Goal: Use online tool/utility: Utilize a website feature to perform a specific function

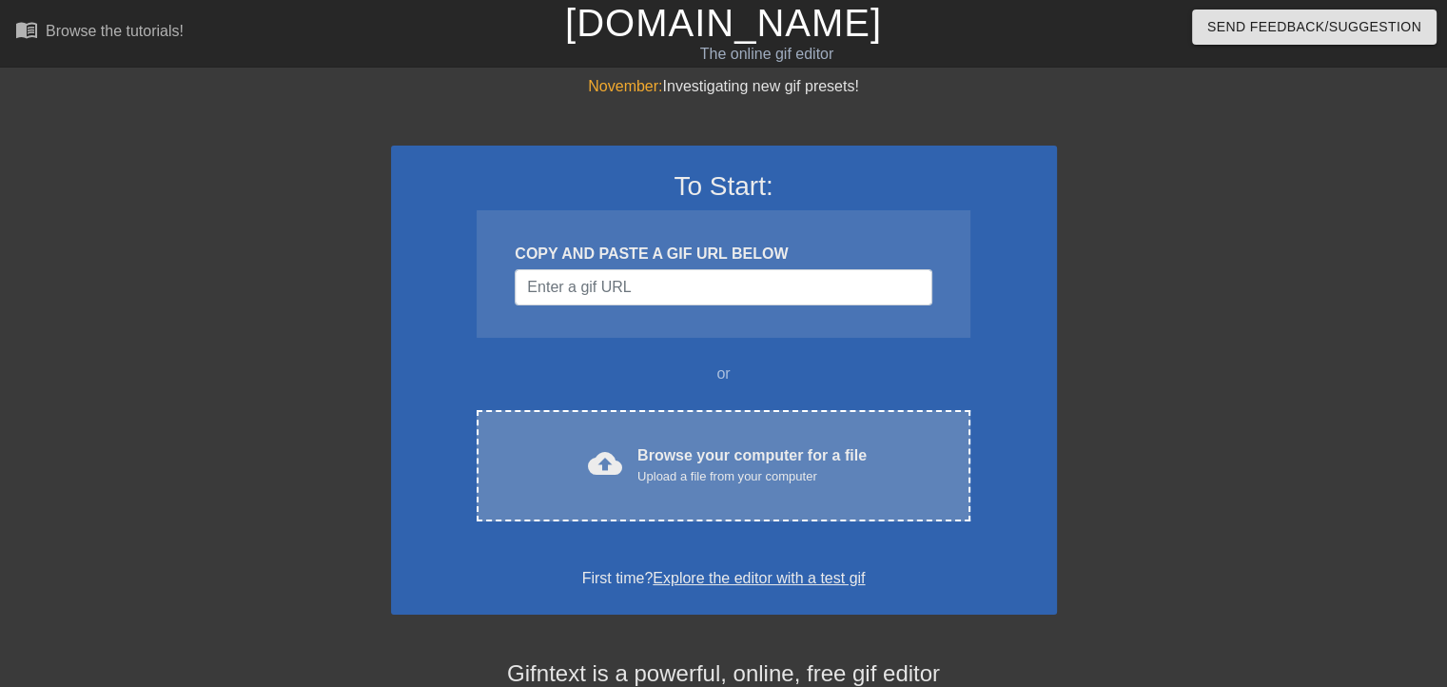
click at [864, 465] on div "Browse your computer for a file Upload a file from your computer" at bounding box center [751, 465] width 229 height 42
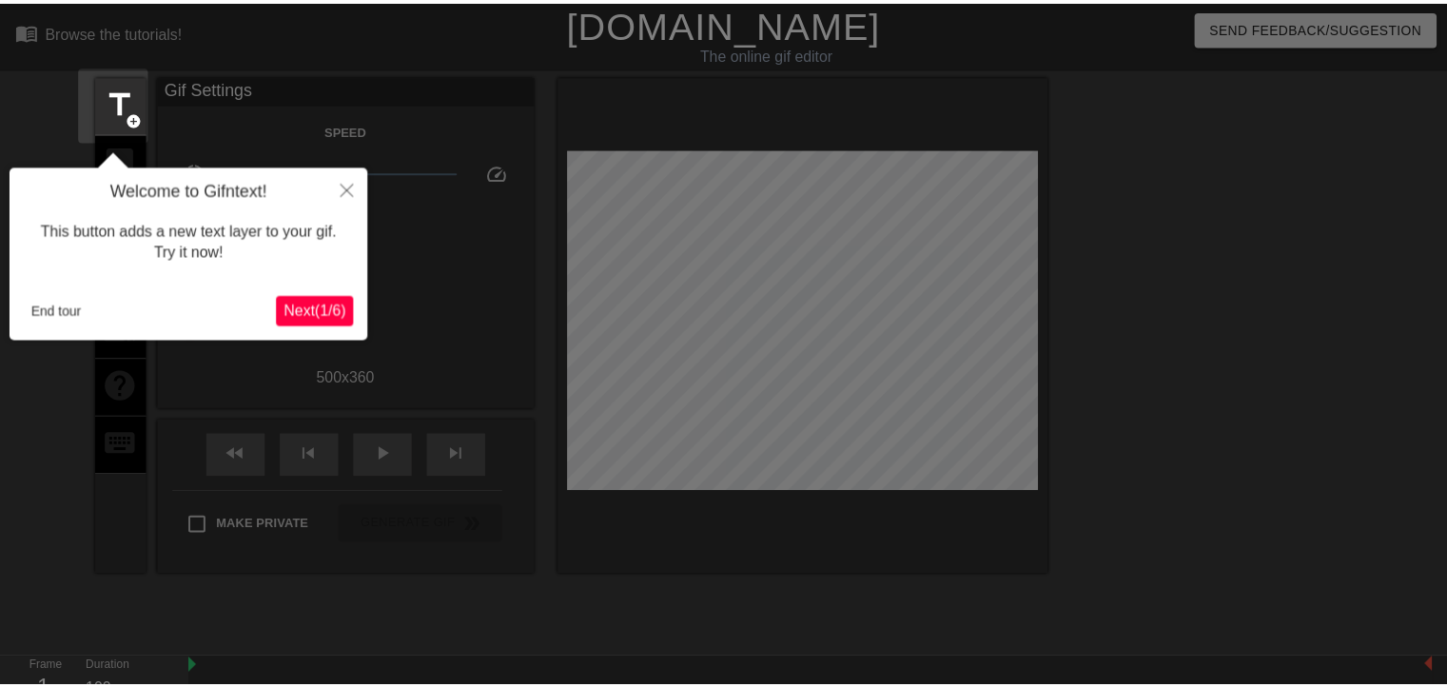
scroll to position [46, 0]
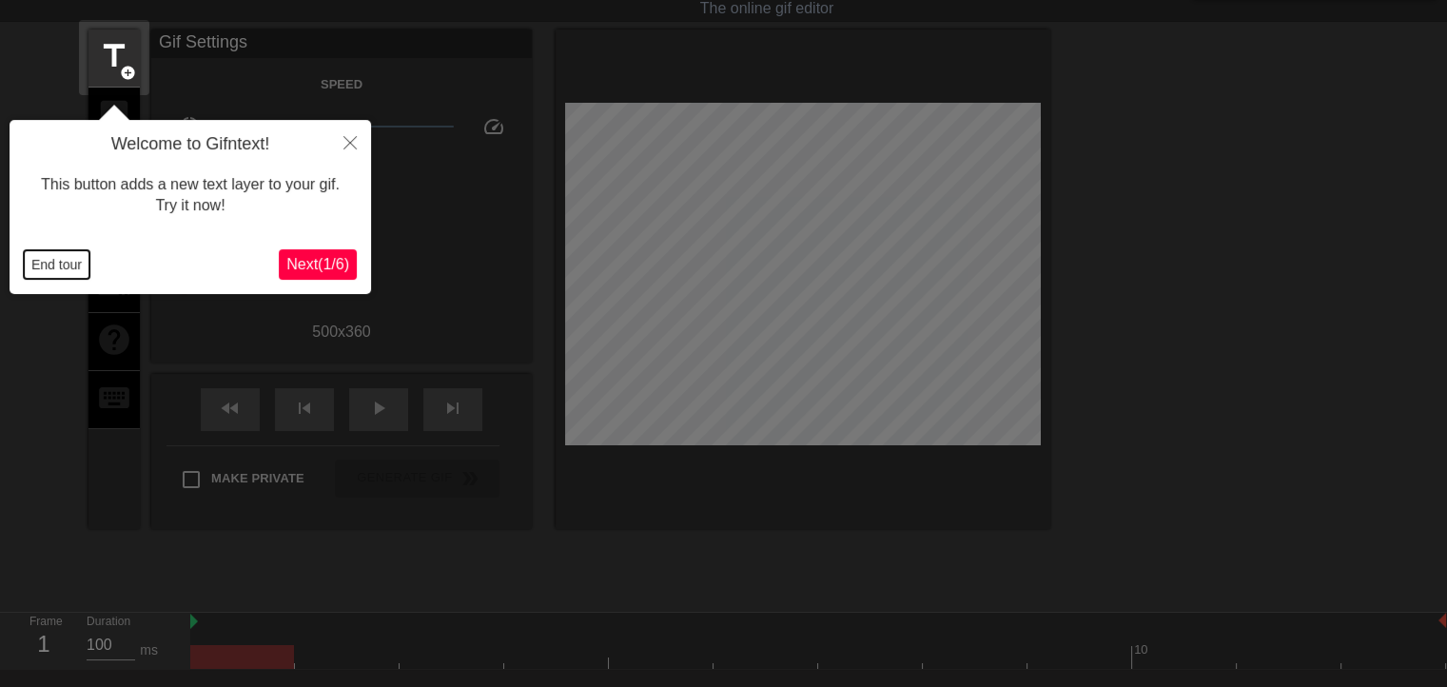
click at [52, 262] on button "End tour" at bounding box center [57, 264] width 66 height 29
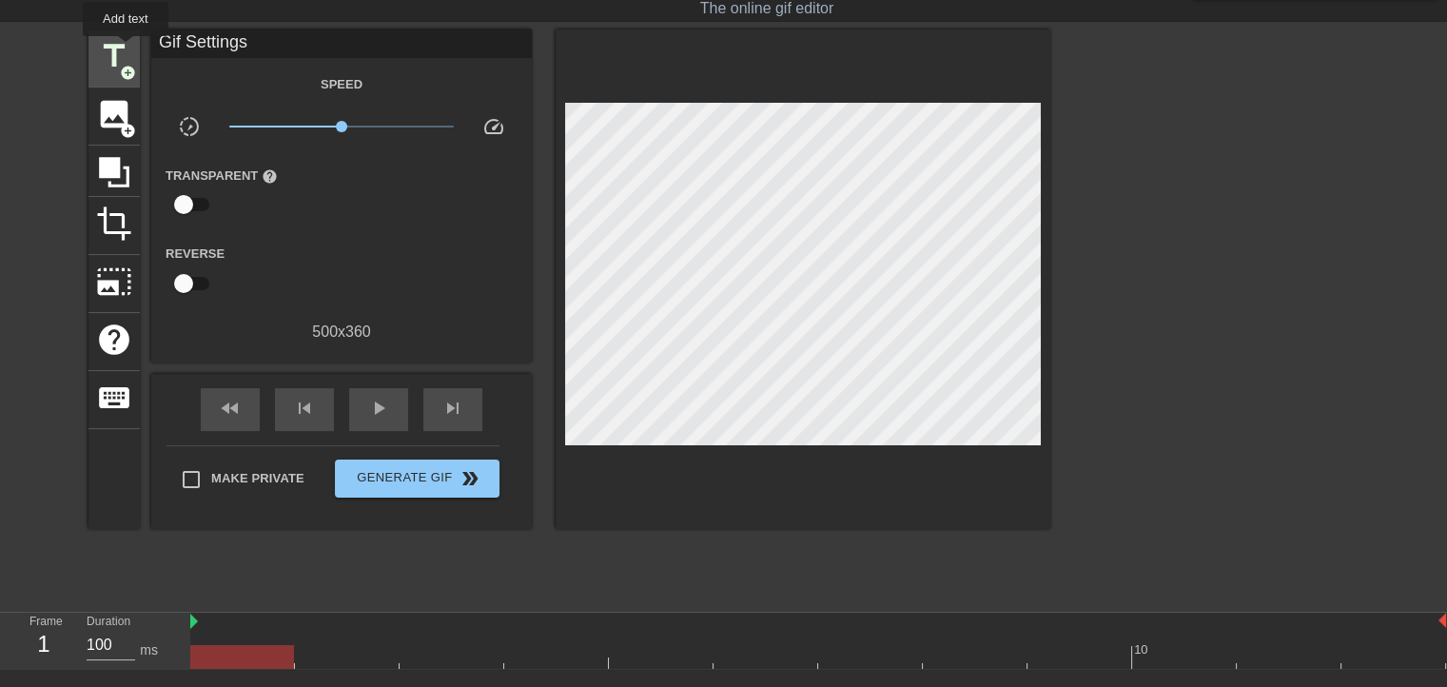
click at [122, 50] on span "title" at bounding box center [114, 56] width 36 height 36
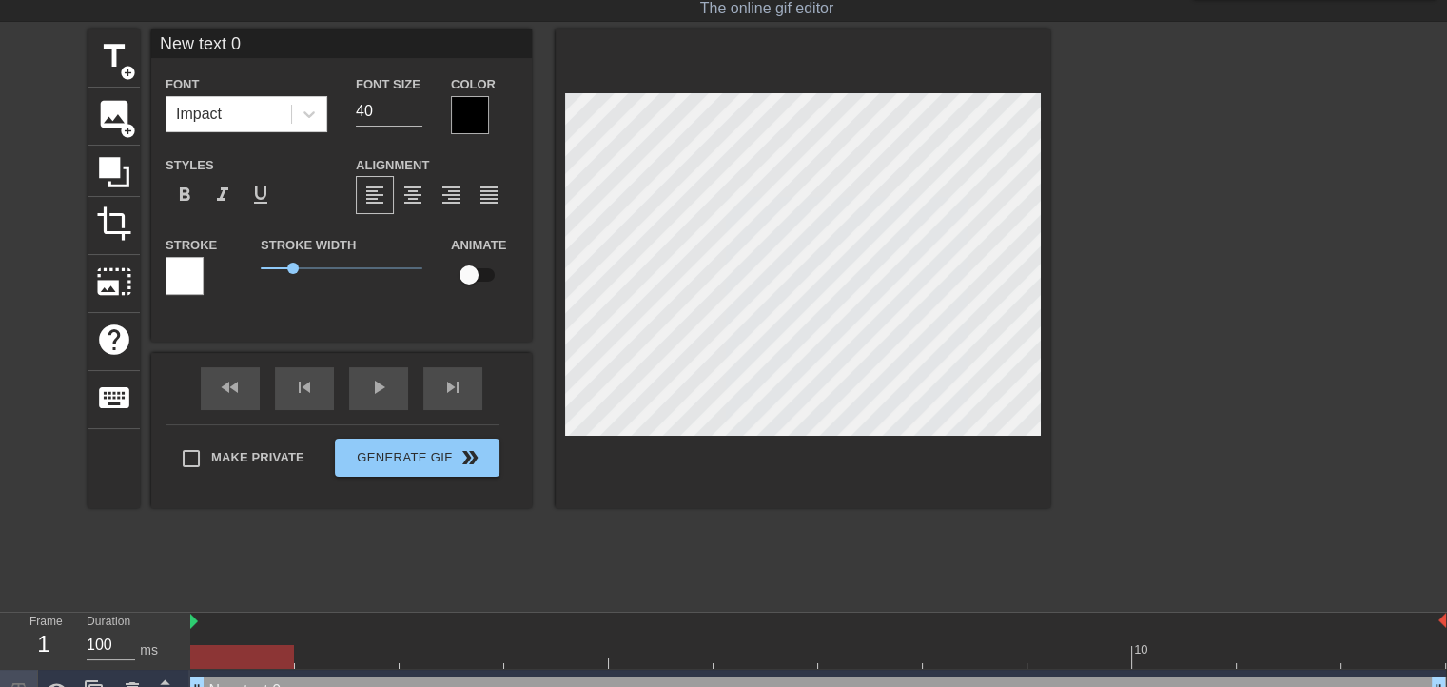
click at [314, 41] on input "New text 0" at bounding box center [341, 43] width 380 height 29
click at [116, 55] on span "title" at bounding box center [114, 56] width 36 height 36
click at [278, 41] on input "New text 1" at bounding box center [341, 43] width 380 height 29
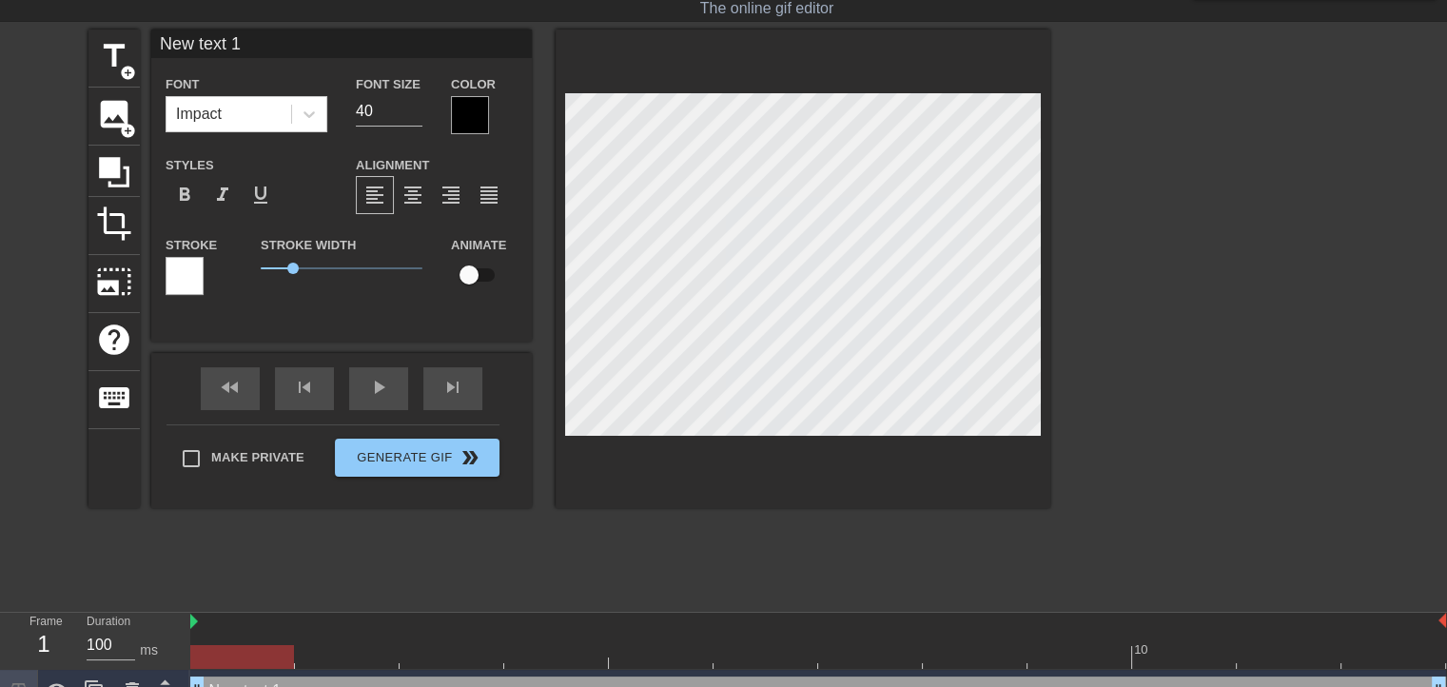
click at [278, 41] on input "New text 1" at bounding box center [341, 43] width 380 height 29
click at [129, 48] on span "title" at bounding box center [114, 56] width 36 height 36
click at [265, 33] on input "New text 2" at bounding box center [341, 43] width 380 height 29
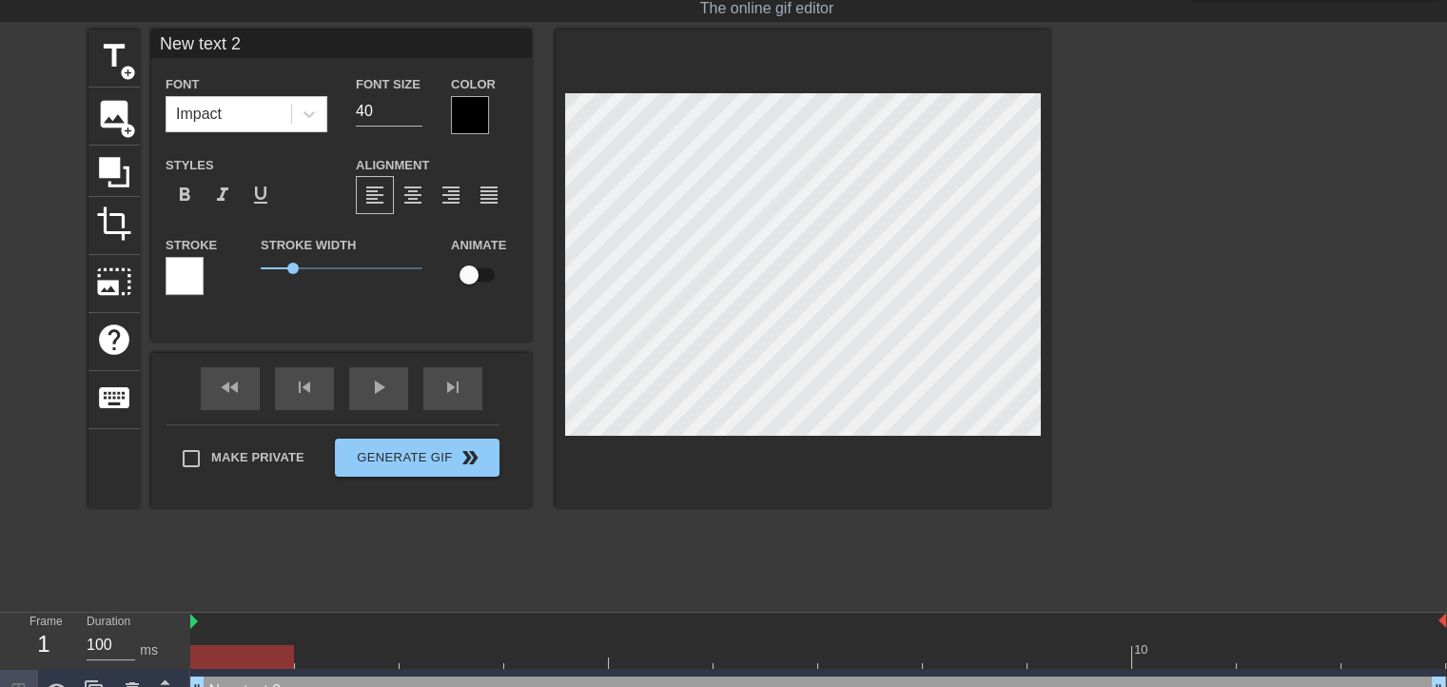
click at [265, 33] on input "New text 2" at bounding box center [341, 43] width 380 height 29
type input "ОКС"
click at [380, 387] on div "play_arrow" at bounding box center [378, 388] width 59 height 43
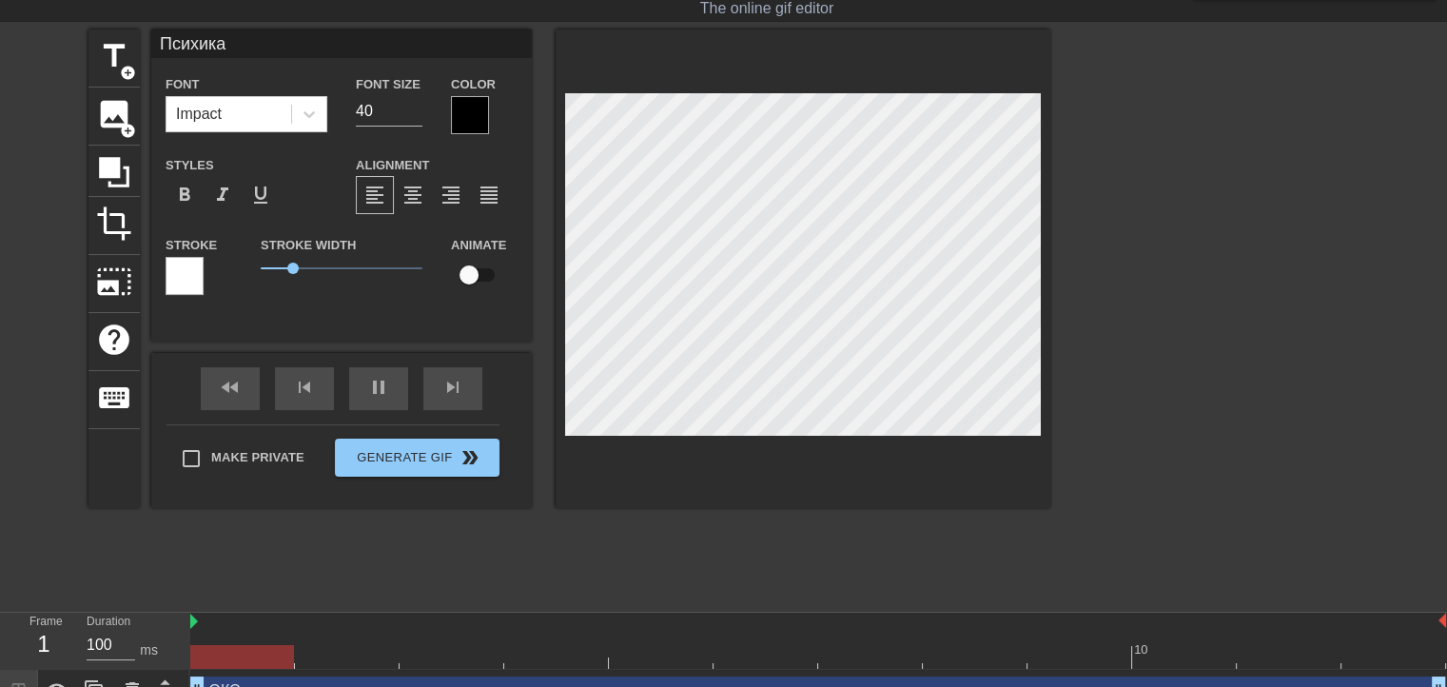
type input "ОКС"
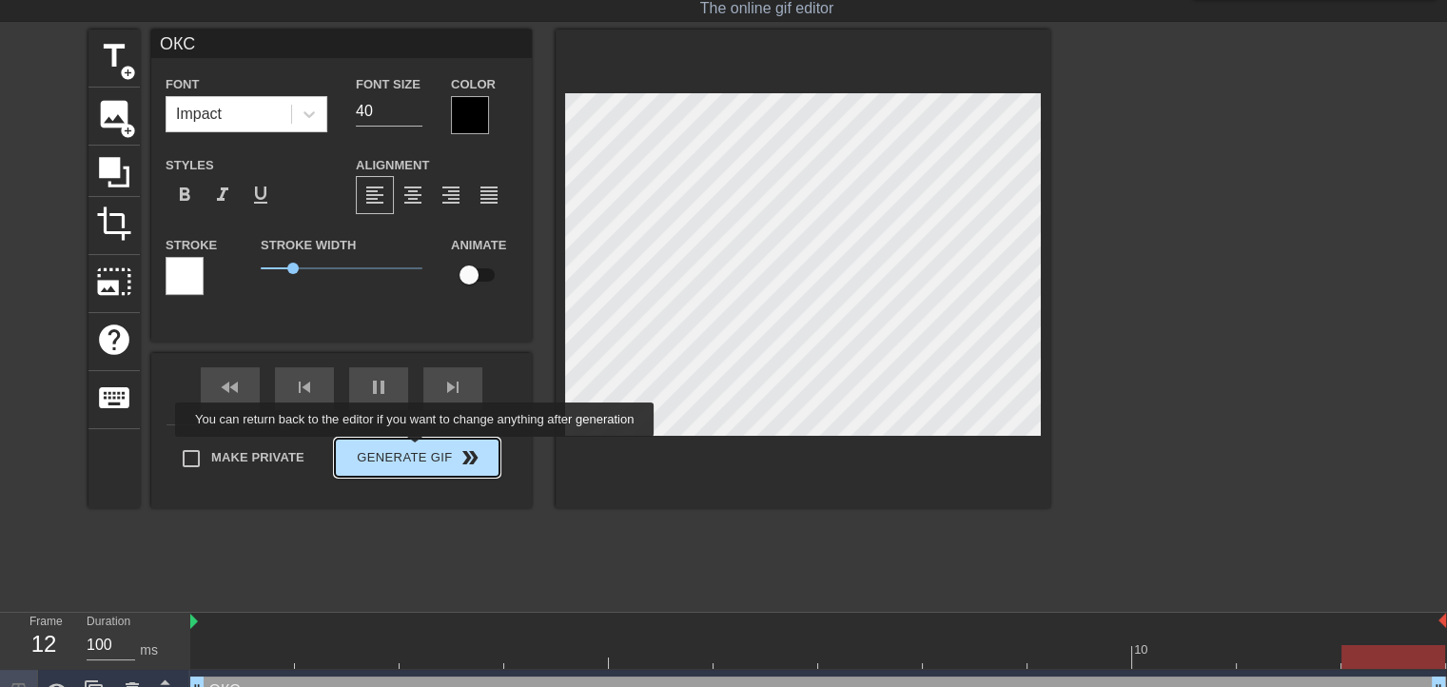
click at [417, 450] on div "Make Private Generate Gif double_arrow" at bounding box center [332, 461] width 333 height 75
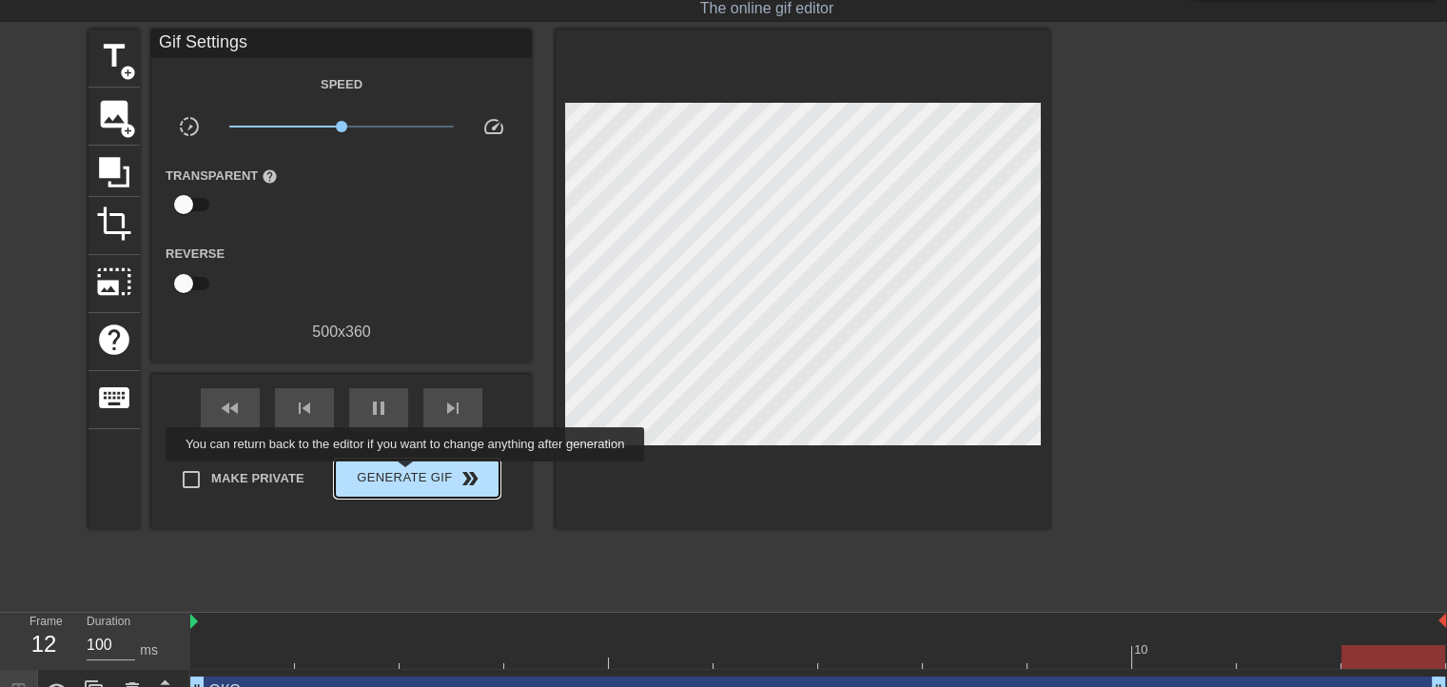
click at [407, 475] on span "Generate Gif double_arrow" at bounding box center [416, 478] width 149 height 23
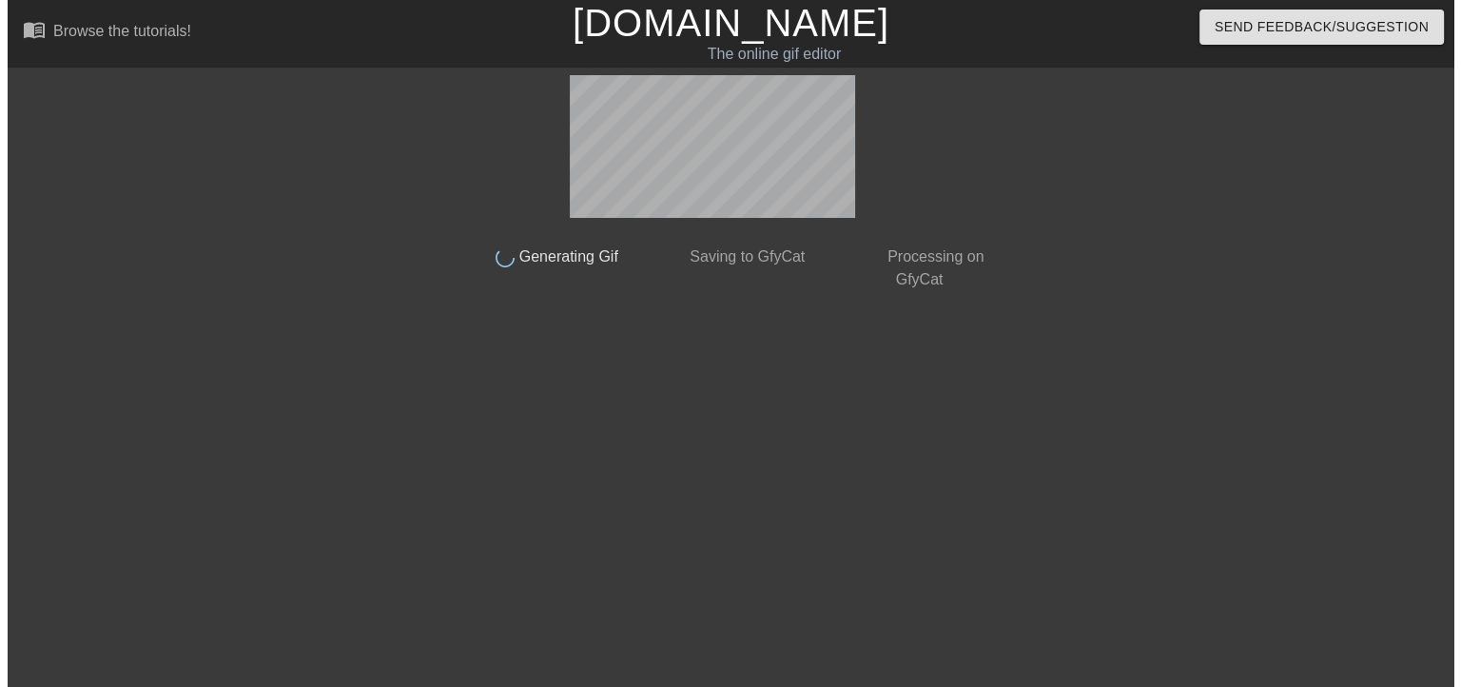
scroll to position [0, 0]
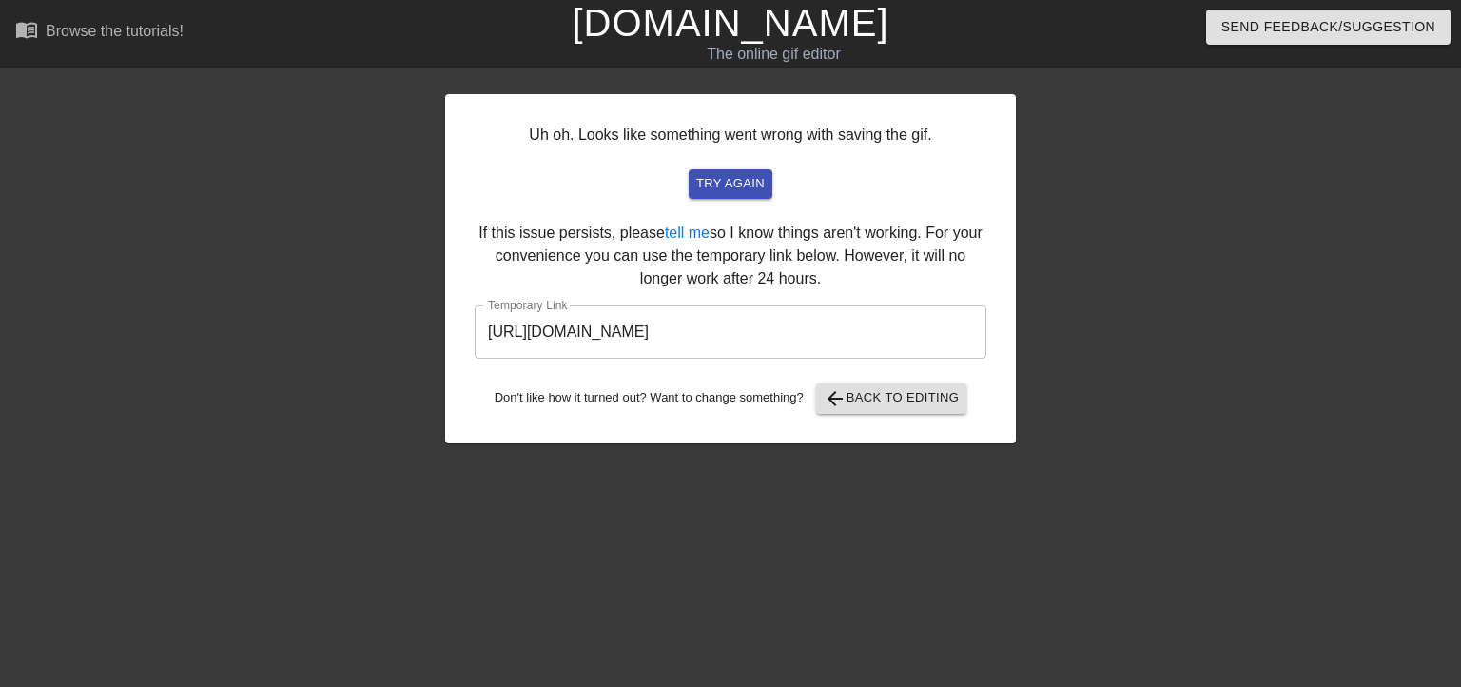
click at [933, 309] on input "[URL][DOMAIN_NAME]" at bounding box center [731, 331] width 512 height 53
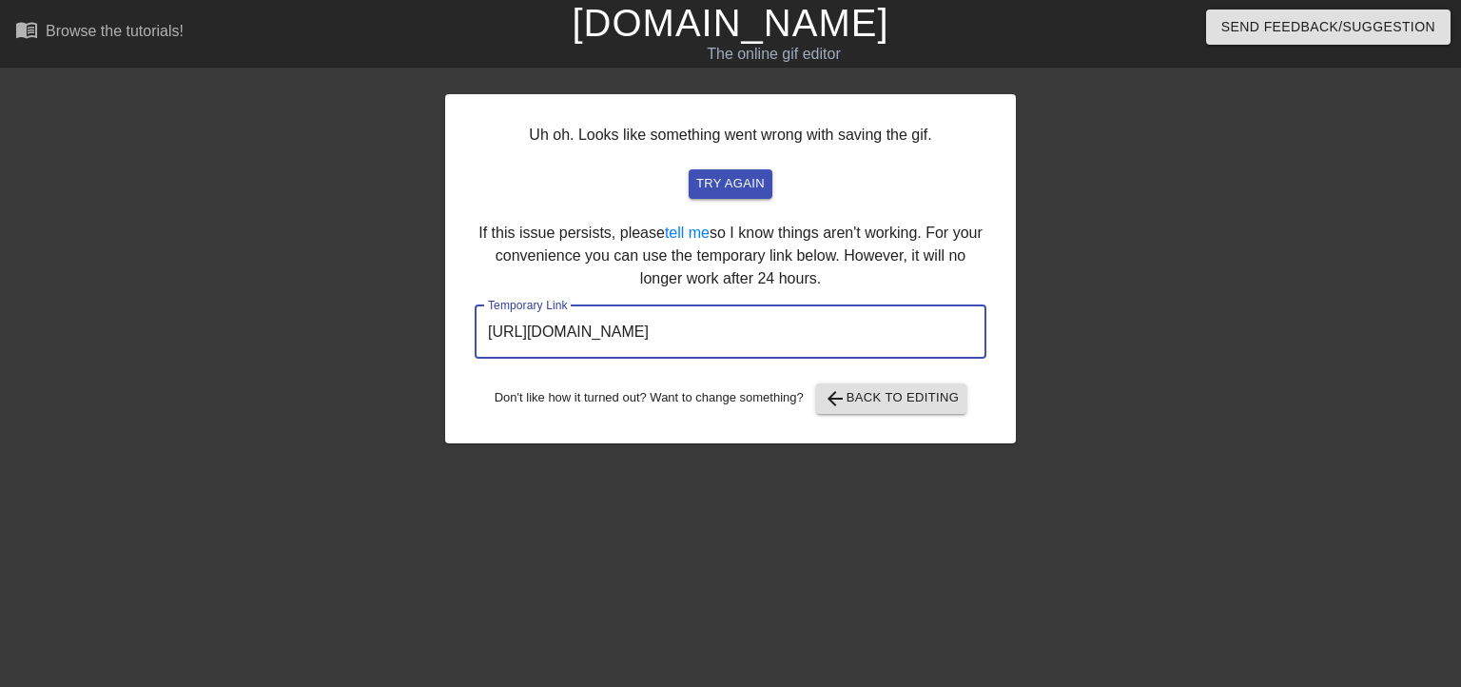
click at [933, 309] on input "[URL][DOMAIN_NAME]" at bounding box center [731, 331] width 512 height 53
click at [926, 320] on input "[URL][DOMAIN_NAME]" at bounding box center [731, 331] width 512 height 53
